Goal: Information Seeking & Learning: Stay updated

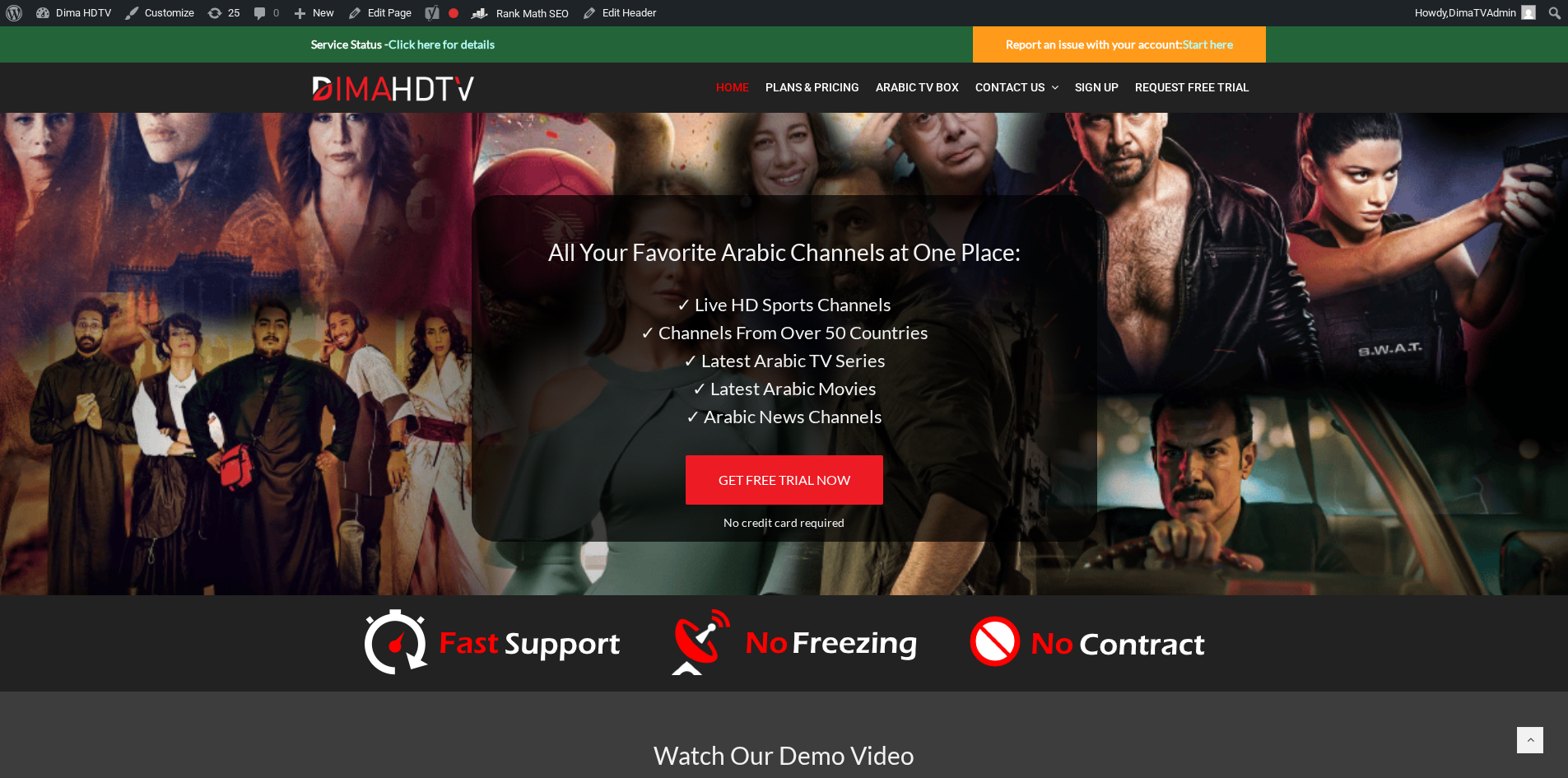
click at [469, 44] on link "Click here for details" at bounding box center [441, 44] width 107 height 14
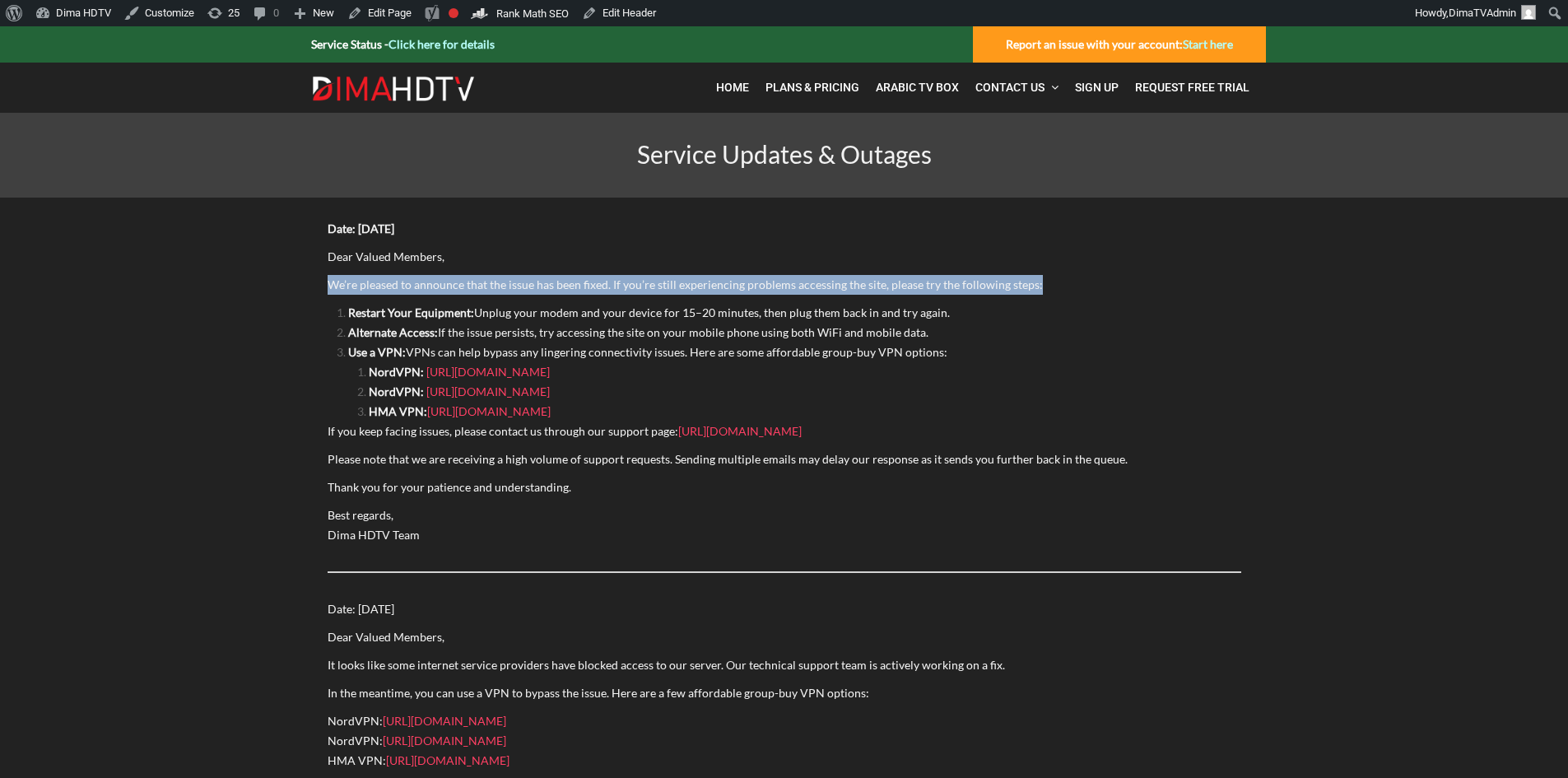
drag, startPoint x: 1053, startPoint y: 281, endPoint x: 260, endPoint y: 283, distance: 793.0
copy span "We’re pleased to announce that the issue has been fixed. If you’re still experi…"
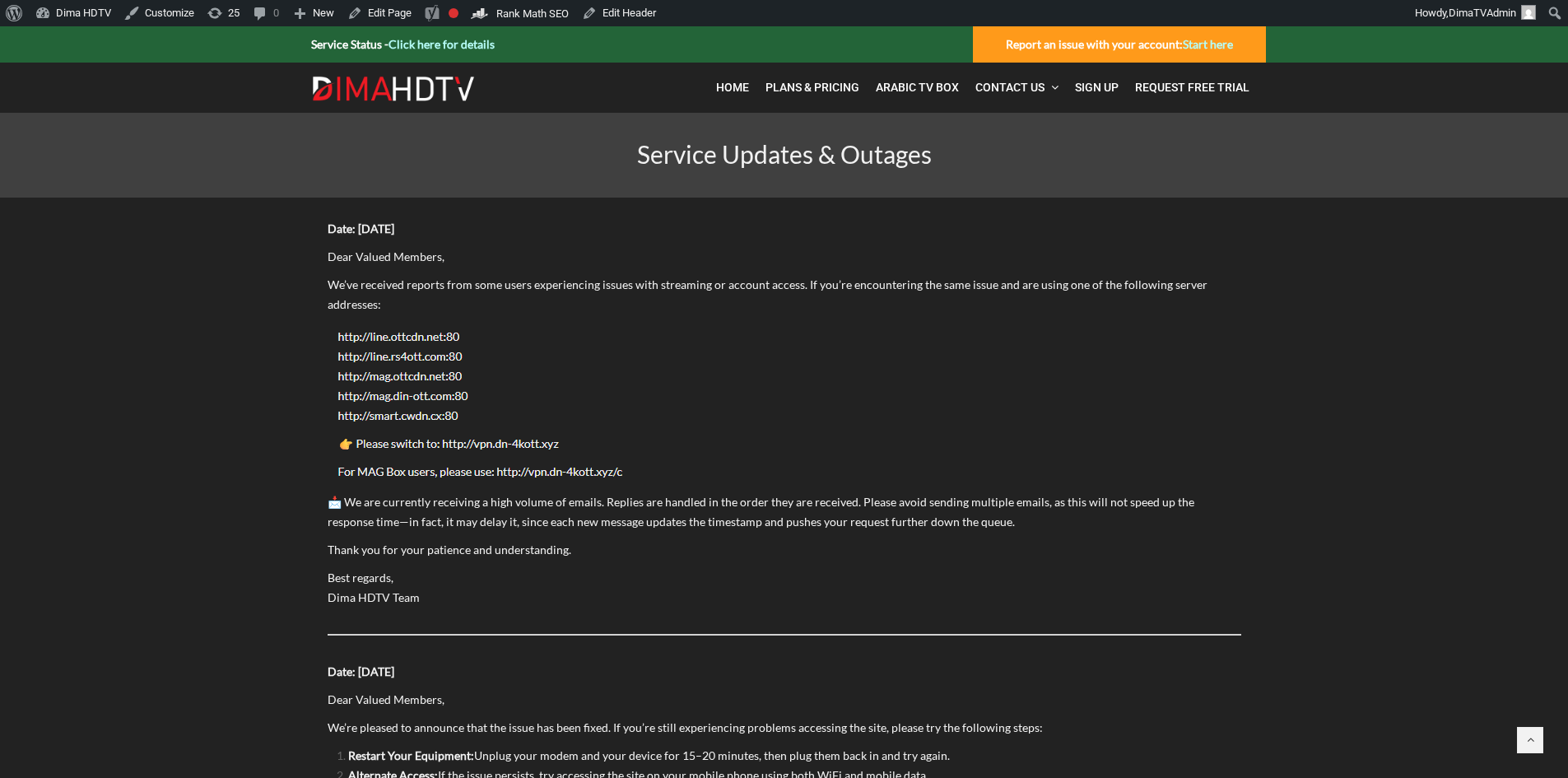
click at [419, 347] on img at bounding box center [483, 403] width 312 height 161
click at [412, 339] on img at bounding box center [483, 403] width 312 height 161
drag, startPoint x: 436, startPoint y: 224, endPoint x: 328, endPoint y: 224, distance: 108.0
click at [328, 224] on p "Date: Sept 15, 2025" at bounding box center [784, 229] width 914 height 20
click at [328, 224] on strong "Date: Sept 15, 2025" at bounding box center [361, 228] width 67 height 14
